Goal: Task Accomplishment & Management: Use online tool/utility

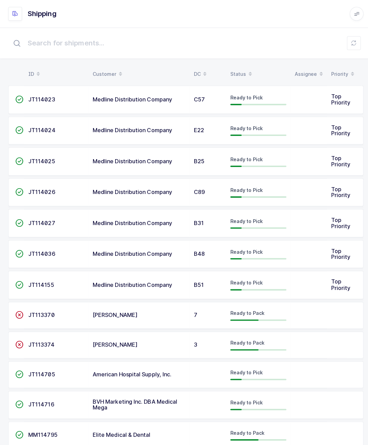
click at [71, 99] on div "JT114023" at bounding box center [56, 99] width 56 height 6
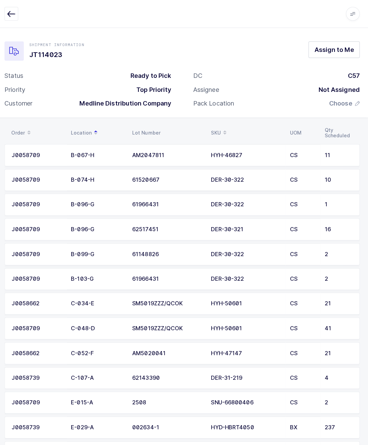
click at [11, 12] on icon "button" at bounding box center [15, 14] width 8 height 8
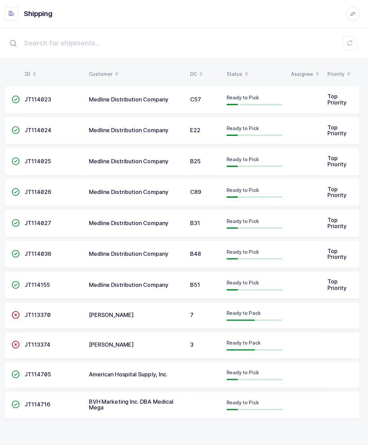
click at [328, 129] on span "Top Priority" at bounding box center [337, 128] width 19 height 13
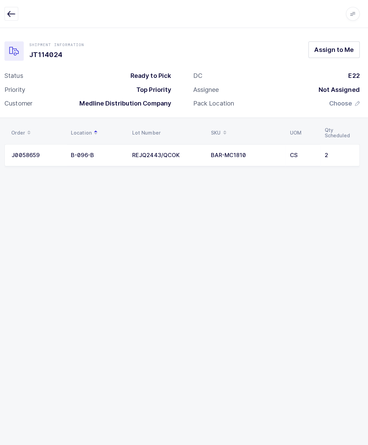
click at [345, 53] on span "Assign to Me" at bounding box center [334, 49] width 39 height 9
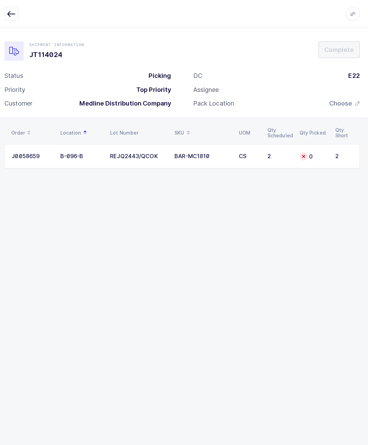
click at [13, 11] on icon "button" at bounding box center [15, 14] width 8 height 8
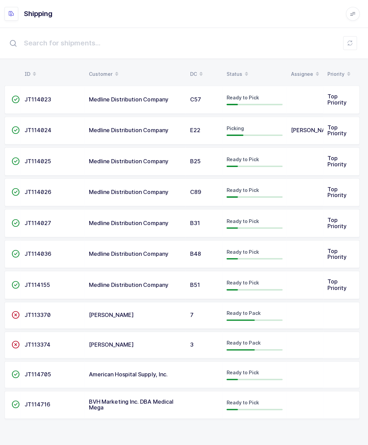
click at [319, 163] on td at bounding box center [306, 160] width 36 height 28
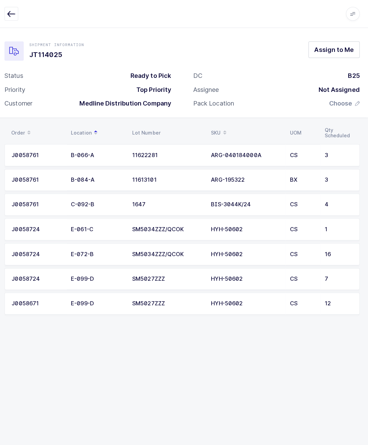
click at [13, 19] on button "button" at bounding box center [15, 14] width 14 height 14
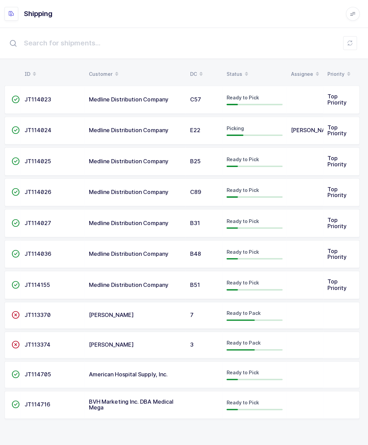
click at [304, 193] on td at bounding box center [306, 190] width 36 height 28
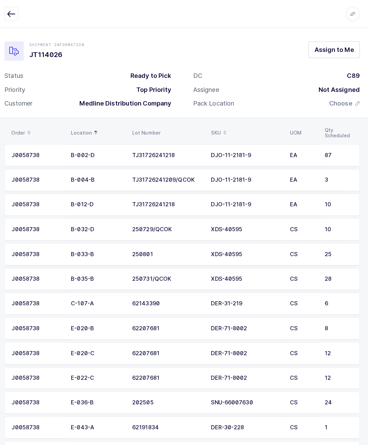
click at [13, 9] on button "button" at bounding box center [15, 14] width 14 height 14
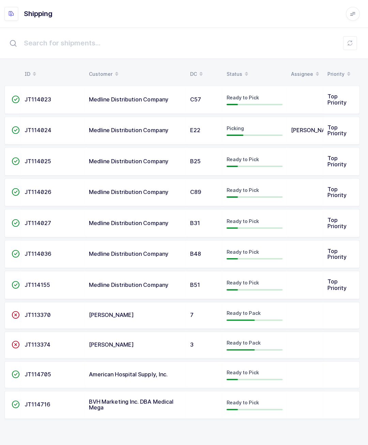
click at [319, 215] on td at bounding box center [306, 221] width 36 height 28
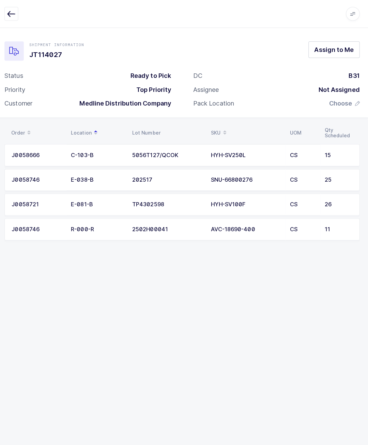
click at [340, 55] on button "Assign to Me" at bounding box center [334, 49] width 51 height 16
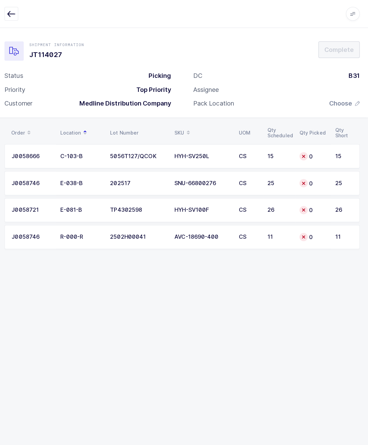
click at [16, 18] on button "button" at bounding box center [15, 14] width 14 height 14
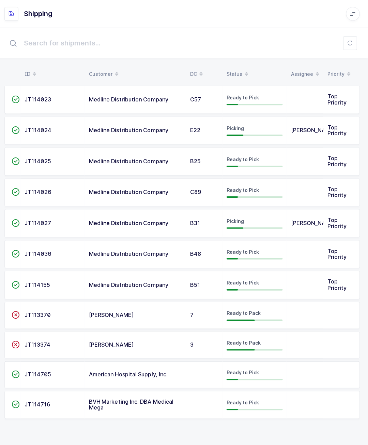
scroll to position [19, 0]
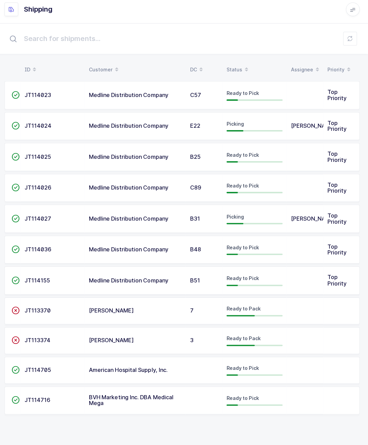
click at [304, 357] on td at bounding box center [306, 370] width 36 height 27
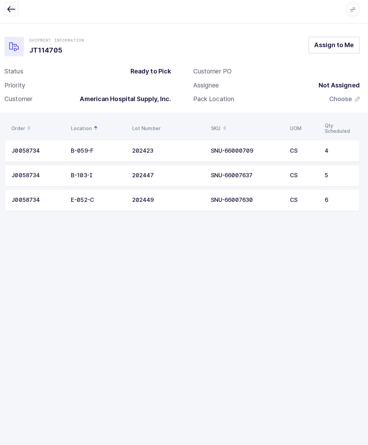
click at [345, 48] on span "Assign to Me" at bounding box center [334, 49] width 39 height 9
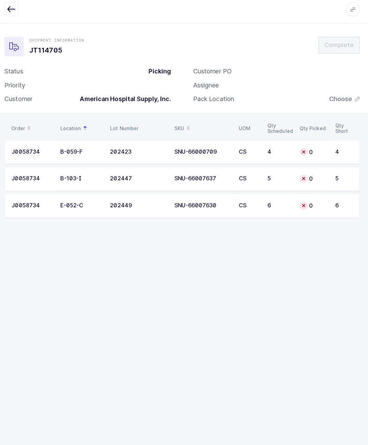
click at [283, 180] on td "5" at bounding box center [281, 181] width 32 height 24
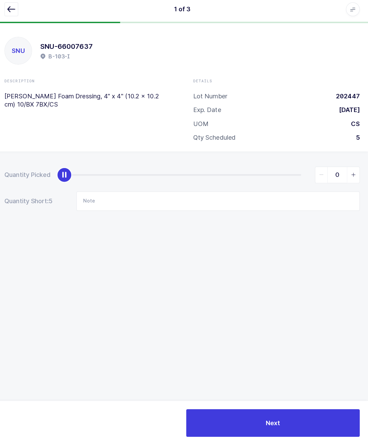
click at [298, 169] on div "0" at bounding box center [214, 177] width 293 height 16
click at [293, 177] on div "slider between 0 and 5" at bounding box center [185, 177] width 235 height 1
type input "5"
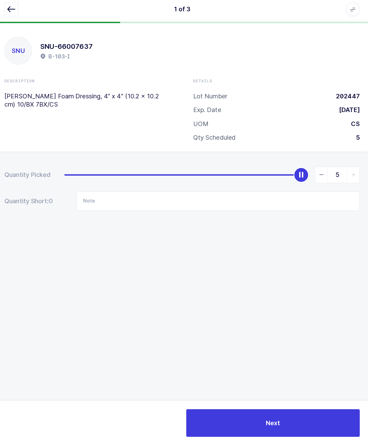
click at [13, 10] on icon "button" at bounding box center [15, 14] width 8 height 8
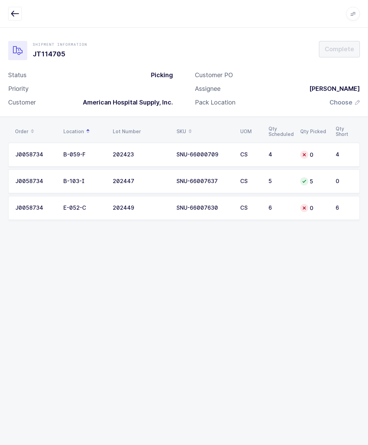
scroll to position [0, 4]
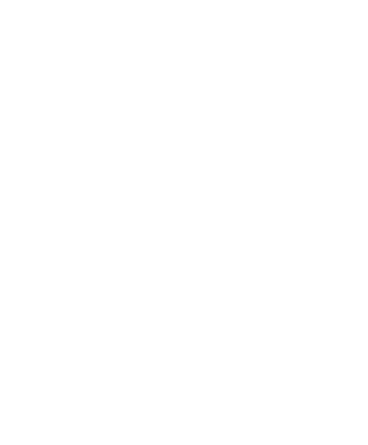
scroll to position [0, 4]
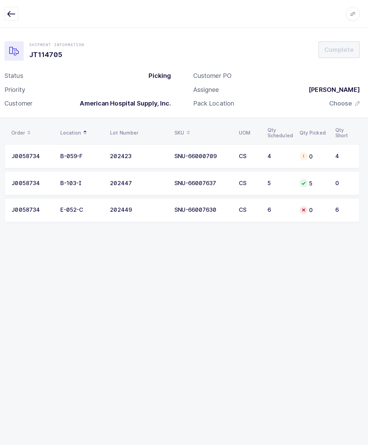
click at [2, 199] on div "Order Location Lot Number SKU UOM Qty Scheduled Qty Picked Qty Short J0058734 B…" at bounding box center [184, 176] width 368 height 120
click at [11, 20] on button "button" at bounding box center [15, 14] width 14 height 14
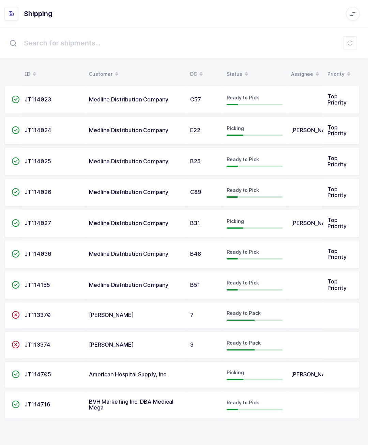
click at [108, 362] on td "American Hospital Supply, Inc." at bounding box center [138, 370] width 100 height 27
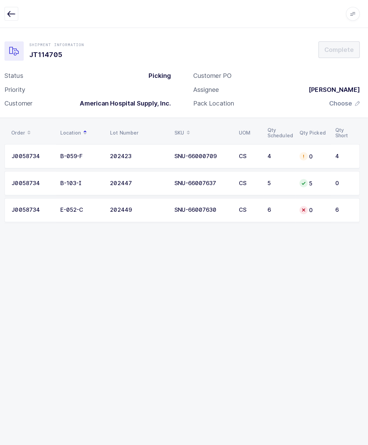
click at [336, 156] on div "4" at bounding box center [344, 154] width 17 height 6
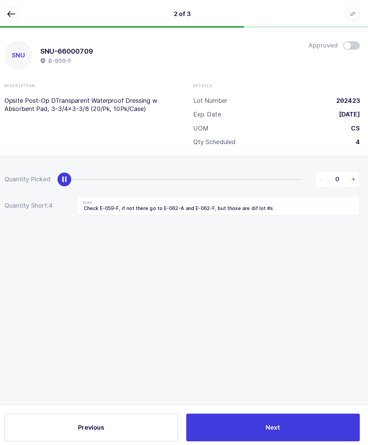
click at [332, 156] on div "Quantity Picked 0 Quantity Short: 4 Note Check E-059-F, if not there go to E-06…" at bounding box center [184, 214] width 368 height 121
click at [287, 200] on input "Check E-059-F, if not there go to E-062-A and E-062-F, but those are dif lot #s" at bounding box center [219, 203] width 281 height 19
click at [298, 201] on input "Check E-059-F, if not there go to E-062-A and E-062-F, but those are dif lot #s" at bounding box center [219, 203] width 281 height 19
click at [299, 204] on input "Check E-059-F, if not there go to E-062-A and E-062-F, but those are dif lot #s" at bounding box center [219, 203] width 281 height 19
click at [159, 206] on input "Check E-059-F, if not there go to E-062-A" at bounding box center [219, 203] width 281 height 19
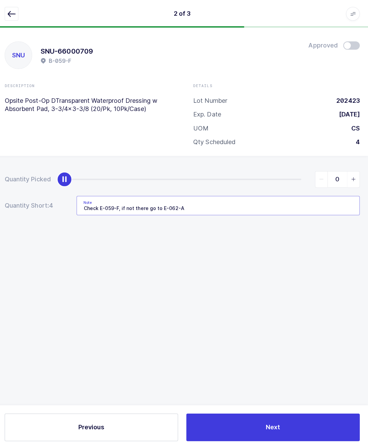
click at [162, 204] on input "Check E-059-F, if not there go to E-062-A" at bounding box center [219, 203] width 281 height 19
click at [115, 202] on input "E-062-A" at bounding box center [219, 203] width 281 height 19
type input "E-062-A 202450"
click at [299, 174] on div "0" at bounding box center [214, 177] width 293 height 16
click at [298, 172] on div "0" at bounding box center [214, 177] width 293 height 16
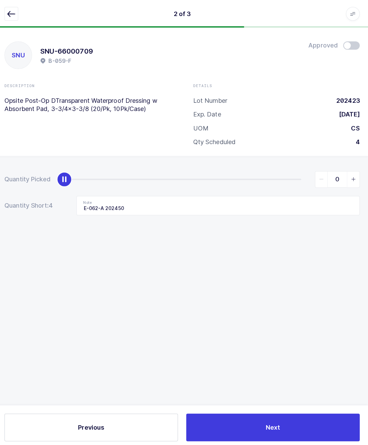
click at [289, 177] on div "slider between 0 and 4" at bounding box center [185, 177] width 235 height 1
type input "4"
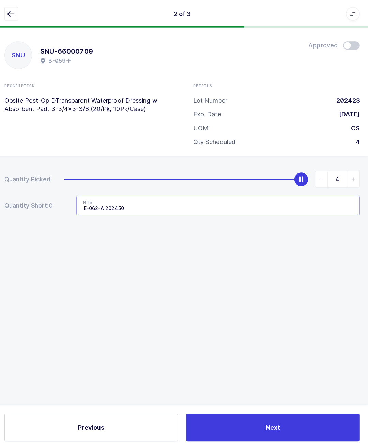
click at [288, 210] on input "E-062-A 202450" at bounding box center [219, 203] width 281 height 19
type input "E-062-A 202450 4Qty"
click at [13, 17] on icon "button" at bounding box center [15, 14] width 8 height 8
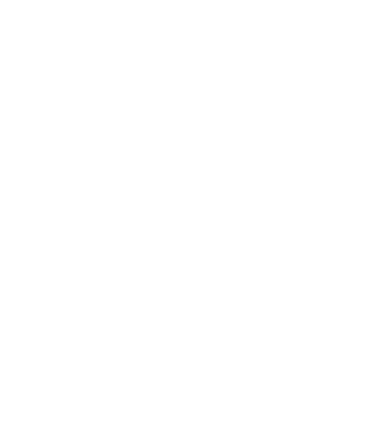
scroll to position [0, 4]
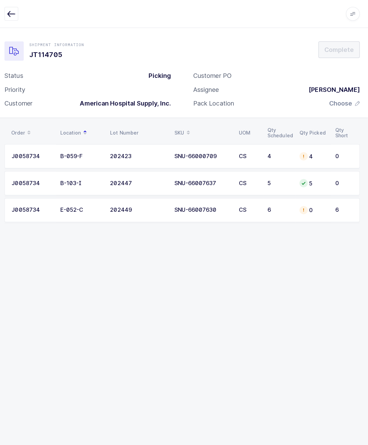
click at [328, 212] on td "0" at bounding box center [313, 208] width 35 height 24
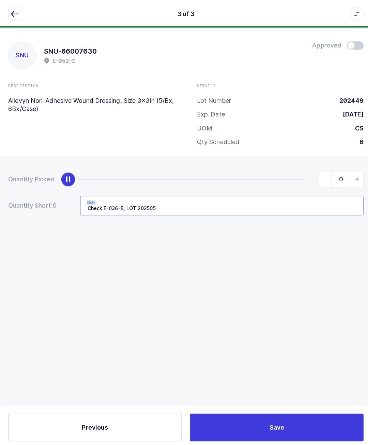
click at [234, 198] on input "Check E-036-B, LOT 202505" at bounding box center [219, 203] width 281 height 19
click at [106, 205] on input "Check E-036-B, LOT 202505" at bounding box center [219, 203] width 281 height 19
click at [127, 206] on input "E-036-B, LOT 202505" at bounding box center [219, 203] width 281 height 19
click at [122, 197] on input "E-036-B, LOT 202505" at bounding box center [219, 203] width 281 height 19
click at [124, 201] on input "E-036-B, LOT 202505" at bounding box center [219, 203] width 281 height 19
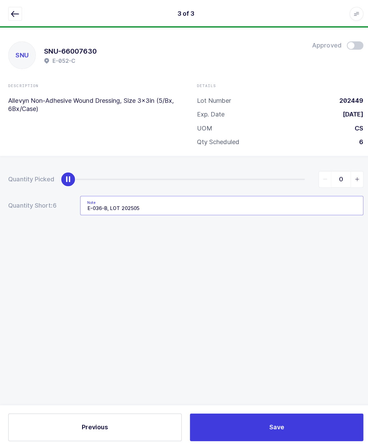
click at [124, 203] on input "E-036-B, LOT 202505" at bounding box center [219, 203] width 281 height 19
click at [277, 204] on input "E-036-B 202505" at bounding box center [219, 203] width 281 height 19
type input "E-036-B 202505 6Qty"
click at [300, 177] on div "slider between 0 and 6" at bounding box center [185, 177] width 235 height 1
type input "6"
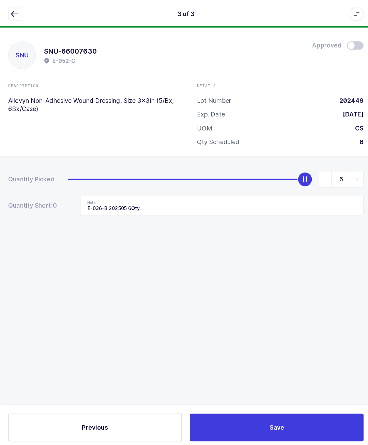
click at [270, 409] on button "Save" at bounding box center [274, 422] width 172 height 27
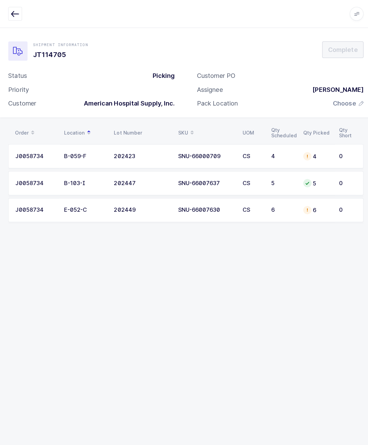
click at [349, 90] on div "[PERSON_NAME]" at bounding box center [332, 89] width 56 height 8
click at [351, 99] on span "Choose" at bounding box center [341, 102] width 23 height 8
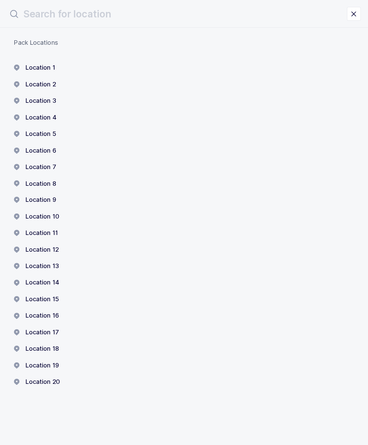
click at [34, 68] on button "Location 1" at bounding box center [34, 67] width 41 height 8
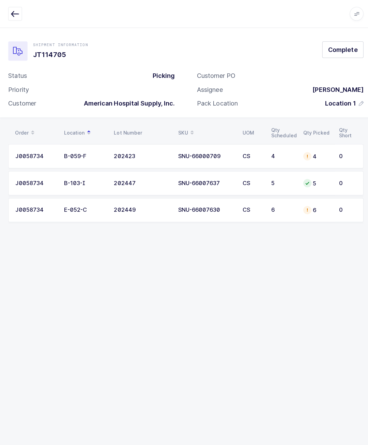
click at [346, 49] on span "Complete" at bounding box center [339, 49] width 29 height 9
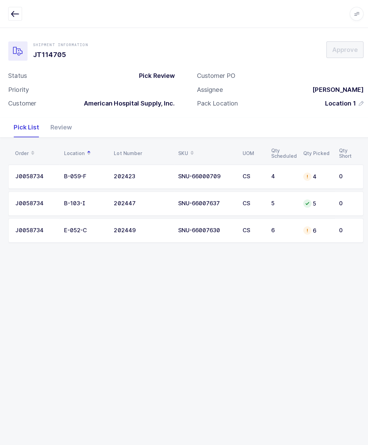
click at [17, 19] on button "button" at bounding box center [15, 14] width 14 height 14
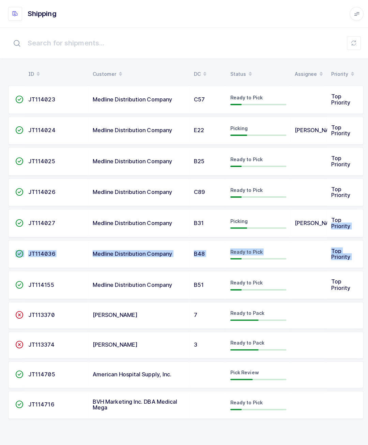
click at [121, 27] on div "Shipping Apps Core Warehouse Admin Mission Control Purchasing Samuel M. Logout …" at bounding box center [184, 14] width 368 height 28
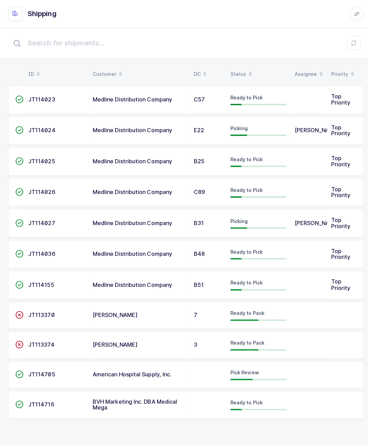
click at [149, 435] on div "ID Customer DC Status Assignee Priority  JT114023 Medline Distribution Company…" at bounding box center [184, 235] width 368 height 417
click at [299, 281] on td at bounding box center [306, 282] width 36 height 28
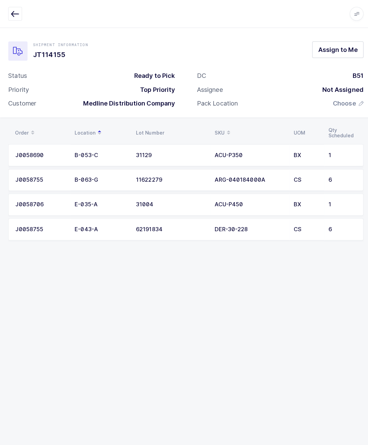
click at [353, 51] on span "Assign to Me" at bounding box center [334, 49] width 39 height 9
